Goal: Task Accomplishment & Management: Manage account settings

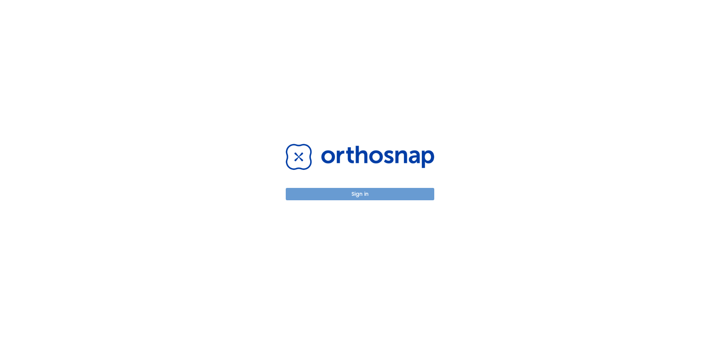
click at [355, 195] on button "Sign in" at bounding box center [360, 194] width 148 height 12
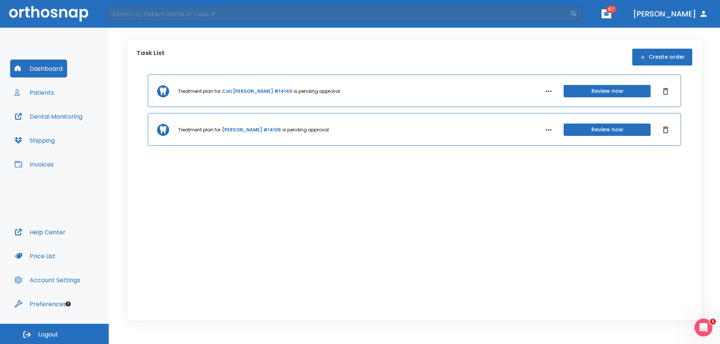
click at [43, 165] on button "Invoices" at bounding box center [34, 165] width 48 height 18
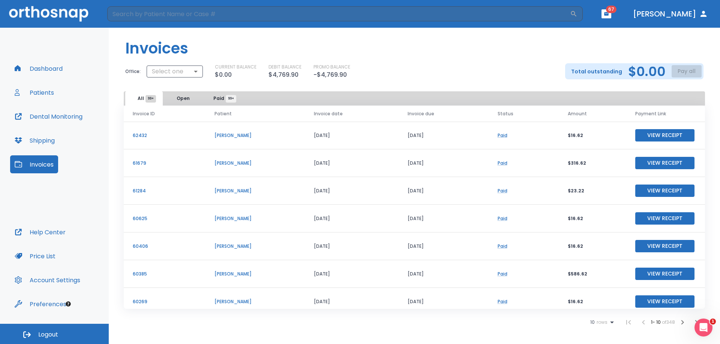
click at [37, 332] on button "Logout" at bounding box center [54, 334] width 109 height 20
